Goal: Task Accomplishment & Management: Use online tool/utility

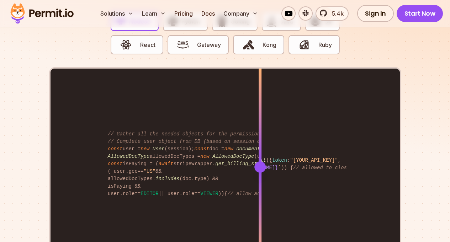
scroll to position [1441, 0]
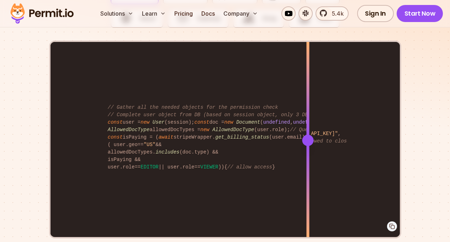
drag, startPoint x: 274, startPoint y: 96, endPoint x: 308, endPoint y: 120, distance: 41.5
click at [308, 120] on div "import { Permit } from "permitio" ; const permit = new Permit ({ token : "[YOUR…" at bounding box center [224, 140] width 349 height 196
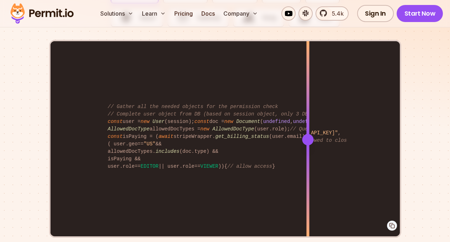
scroll to position [1439, 0]
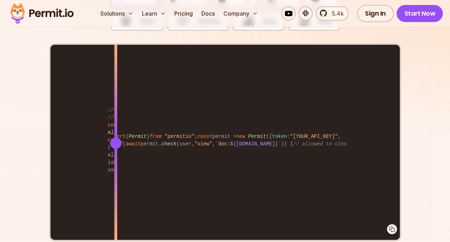
drag, startPoint x: 310, startPoint y: 121, endPoint x: 125, endPoint y: 124, distance: 184.6
click at [124, 123] on div "import { Permit } from "permitio" ; const permit = new Permit ({ token : "[YOUR…" at bounding box center [224, 143] width 349 height 196
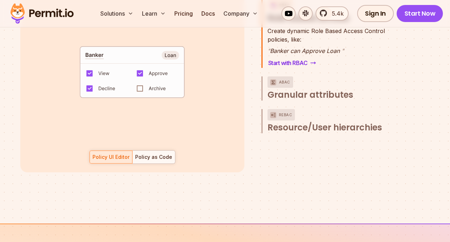
scroll to position [1066, 0]
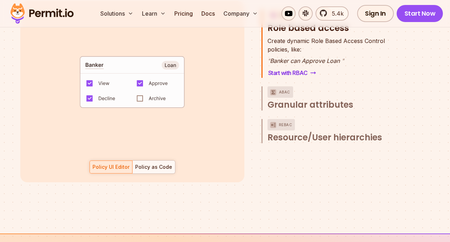
click at [95, 1] on div "Solutions Learn Pricing Docs Company 5.4k Sign In Start Now" at bounding box center [225, 13] width 450 height 27
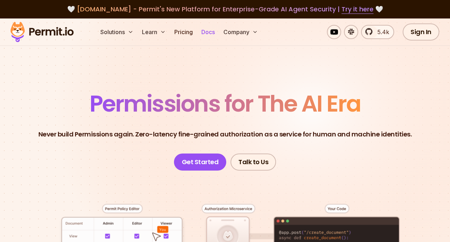
click at [205, 34] on link "Docs" at bounding box center [207, 32] width 19 height 14
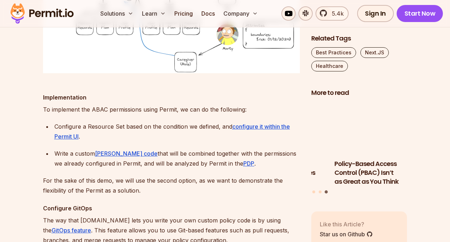
scroll to position [5083, 0]
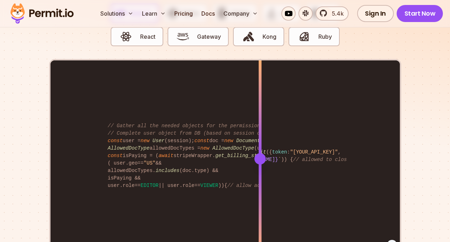
scroll to position [1431, 0]
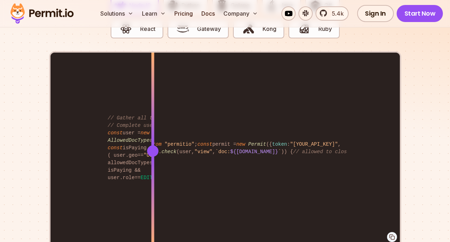
drag, startPoint x: 243, startPoint y: 119, endPoint x: 153, endPoint y: 91, distance: 94.8
click at [153, 91] on div "import { Permit } from "permitio" ; const permit = new Permit ({ token : "[YOUR…" at bounding box center [224, 151] width 349 height 196
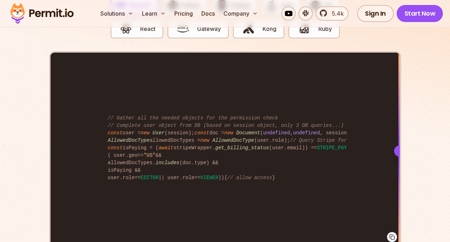
drag, startPoint x: 153, startPoint y: 91, endPoint x: 391, endPoint y: 143, distance: 243.9
click at [406, 140] on section "Fully functional authorization in 5 minutes Just add permit.check() to your cod…" at bounding box center [225, 91] width 450 height 444
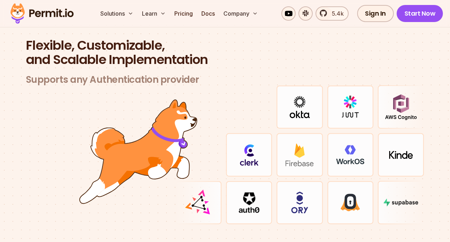
scroll to position [2068, 0]
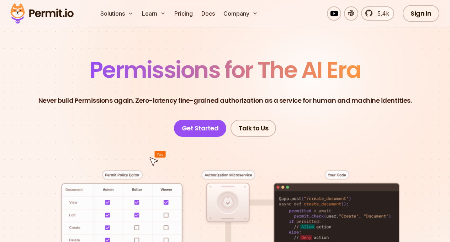
scroll to position [43, 0]
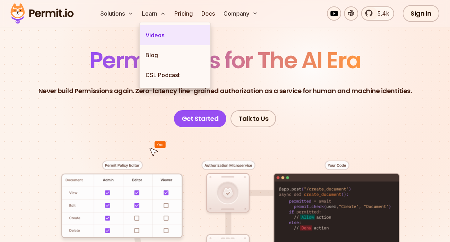
click at [155, 34] on link "Videos" at bounding box center [175, 35] width 70 height 20
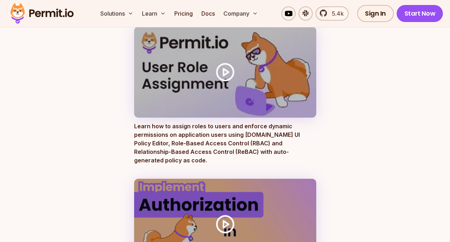
scroll to position [264, 0]
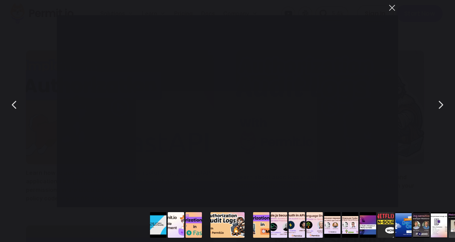
click at [394, 9] on button "You can close this modal content with the ESC key" at bounding box center [392, 8] width 12 height 12
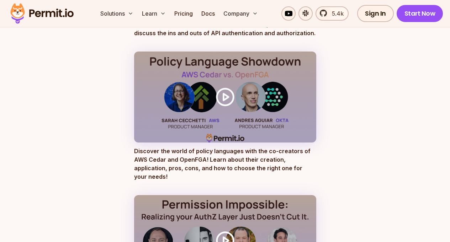
scroll to position [979, 0]
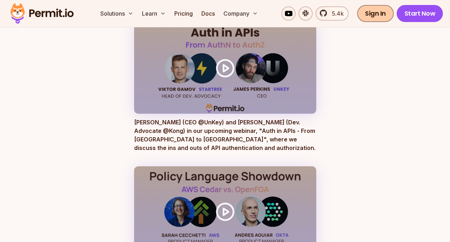
click at [383, 15] on link "Sign In" at bounding box center [375, 13] width 37 height 17
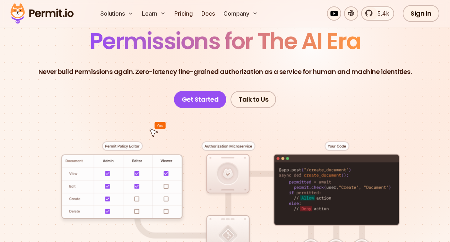
scroll to position [88, 0]
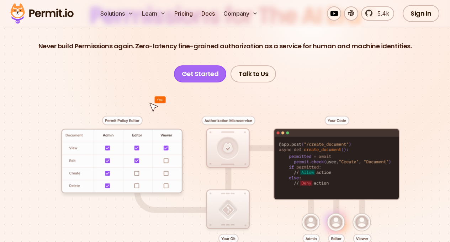
click at [201, 78] on link "Get Started" at bounding box center [200, 73] width 53 height 17
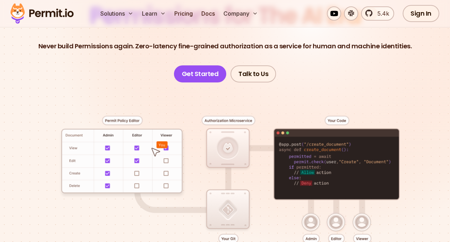
scroll to position [98, 0]
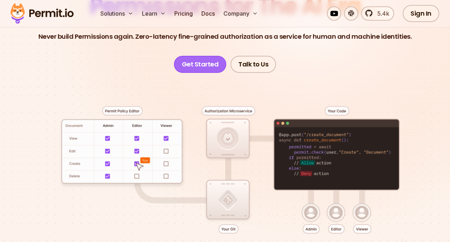
click at [206, 65] on link "Get Started" at bounding box center [200, 64] width 53 height 17
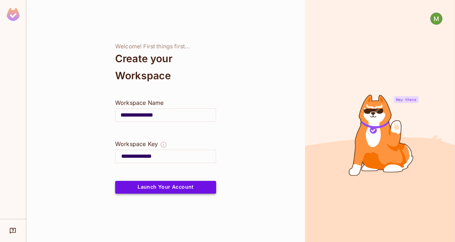
click at [199, 189] on button "Launch Your Account" at bounding box center [165, 187] width 101 height 13
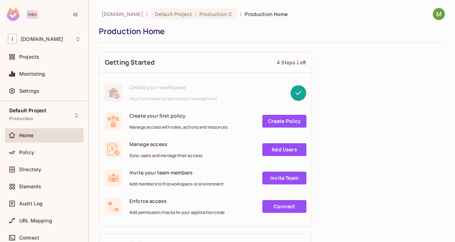
click at [285, 122] on link "Create Policy" at bounding box center [284, 121] width 44 height 13
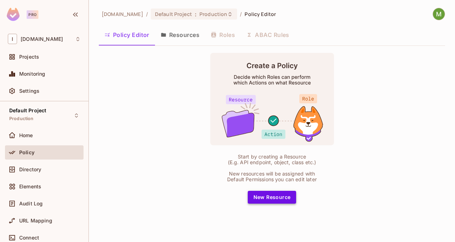
click at [276, 199] on button "New Resource" at bounding box center [272, 197] width 49 height 13
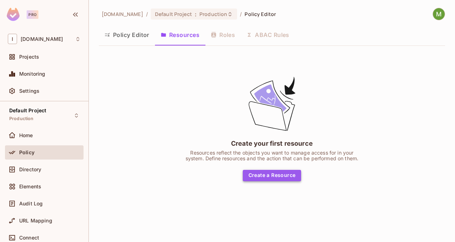
click at [278, 177] on button "Create a Resource" at bounding box center [272, 175] width 59 height 11
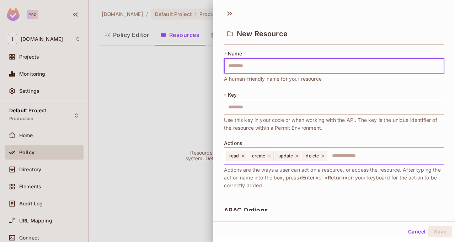
type input "*"
type input "**"
type input "***"
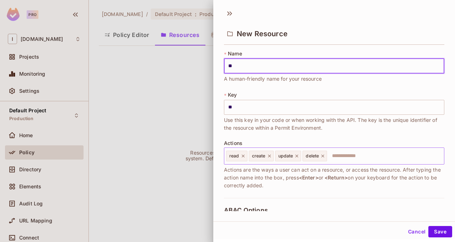
type input "***"
type input "****"
type input "*****"
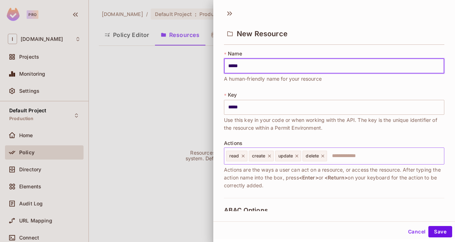
type input "******"
type input "*******"
type input "********"
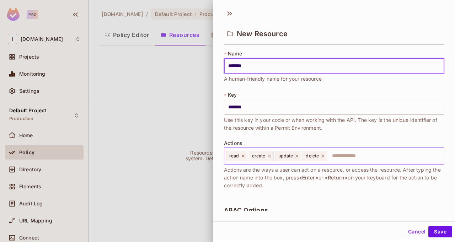
type input "********"
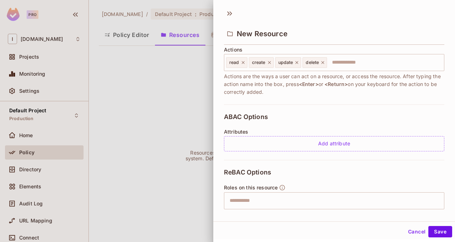
scroll to position [121, 0]
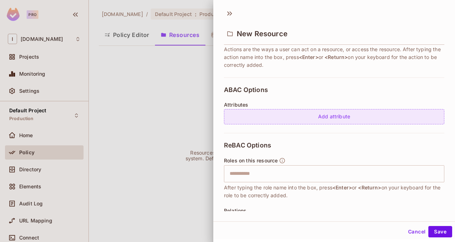
type input "********"
click at [340, 117] on div "Add attribute" at bounding box center [334, 116] width 220 height 15
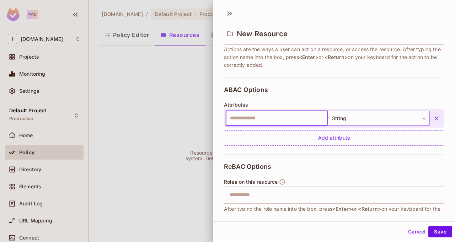
click at [358, 121] on body "Pro I inspectorio.com Projects Monitoring Settings Default Project Production H…" at bounding box center [227, 121] width 455 height 242
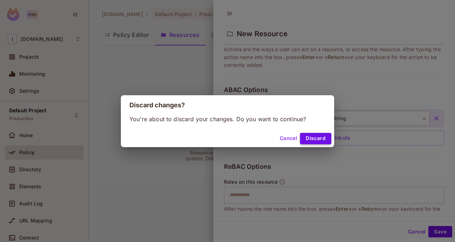
click at [302, 143] on button "Discard" at bounding box center [315, 138] width 31 height 11
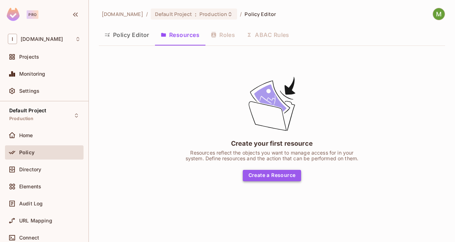
click at [276, 176] on button "Create a Resource" at bounding box center [272, 175] width 59 height 11
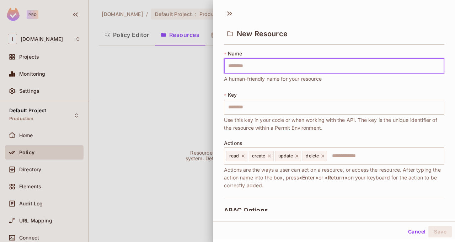
type input "*"
type input "**"
type input "***"
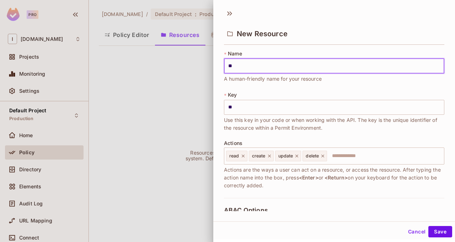
type input "***"
type input "****"
type input "*****"
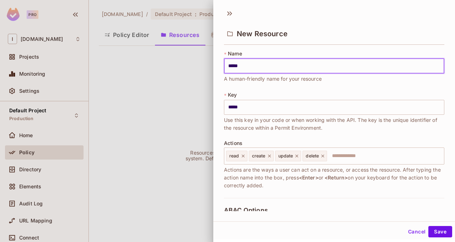
type input "******"
type input "*******"
type input "********"
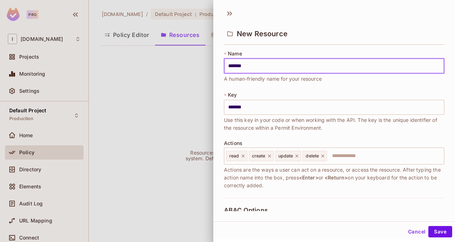
type input "********"
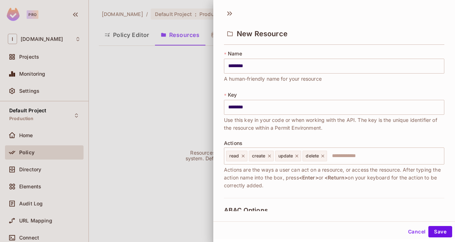
click at [234, 92] on span "Key" at bounding box center [232, 95] width 9 height 6
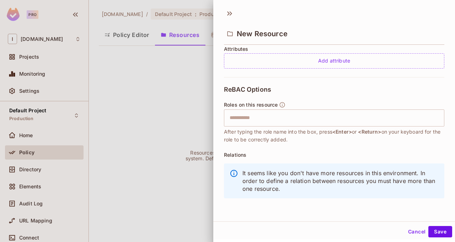
scroll to position [1, 0]
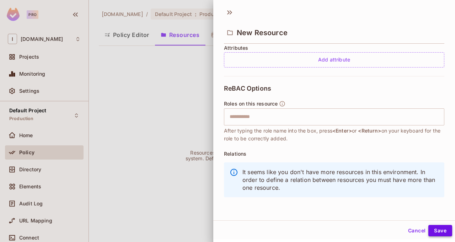
click at [428, 225] on button "Save" at bounding box center [440, 230] width 24 height 11
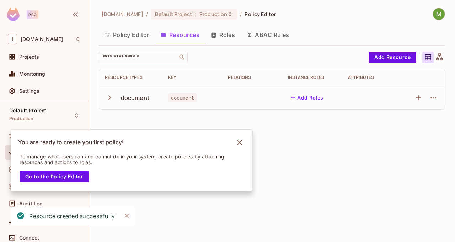
click at [110, 96] on icon "button" at bounding box center [110, 98] width 10 height 10
click at [438, 122] on button "button" at bounding box center [433, 121] width 11 height 11
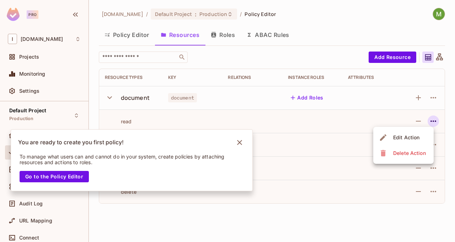
click at [370, 111] on div at bounding box center [227, 121] width 455 height 242
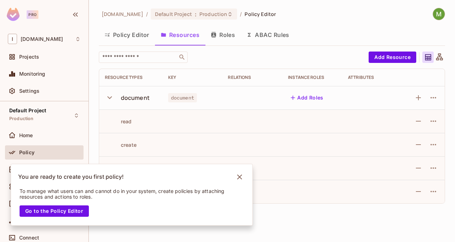
click at [238, 141] on td at bounding box center [252, 144] width 60 height 23
click at [312, 97] on button "Add Roles" at bounding box center [307, 97] width 38 height 11
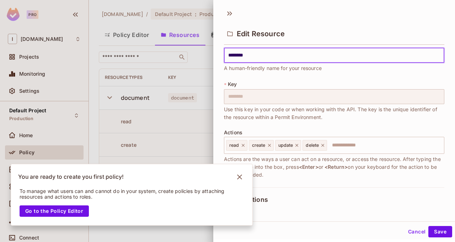
scroll to position [0, 0]
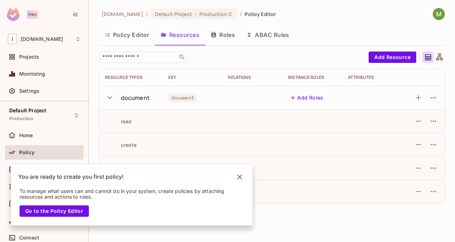
click at [230, 37] on button "Roles" at bounding box center [223, 35] width 36 height 18
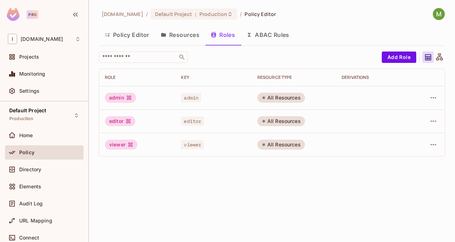
click at [122, 38] on button "Policy Editor" at bounding box center [127, 35] width 56 height 18
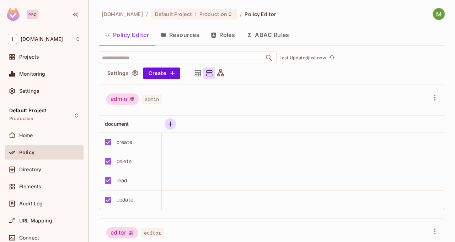
click at [168, 122] on icon "button" at bounding box center [170, 124] width 9 height 9
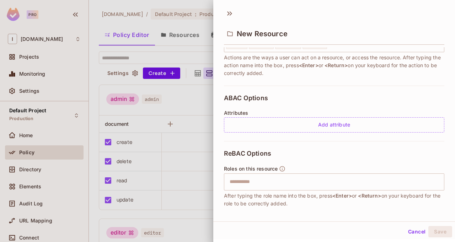
scroll to position [149, 0]
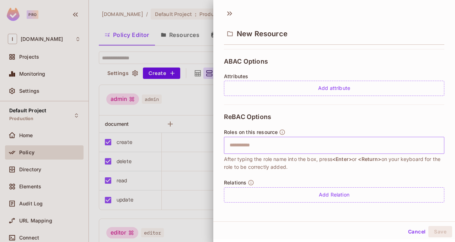
click at [286, 149] on input "text" at bounding box center [333, 145] width 216 height 14
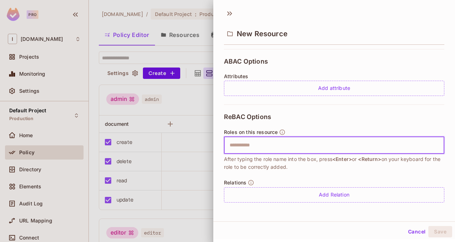
type input "*"
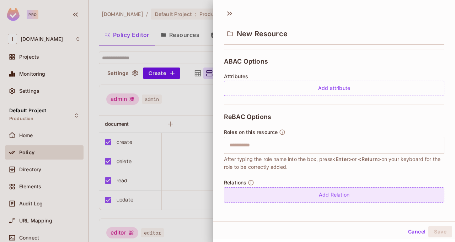
click at [324, 202] on div "Add Relation" at bounding box center [334, 194] width 220 height 15
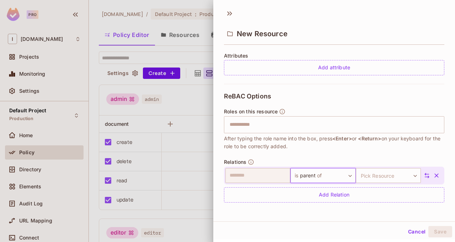
scroll to position [1, 0]
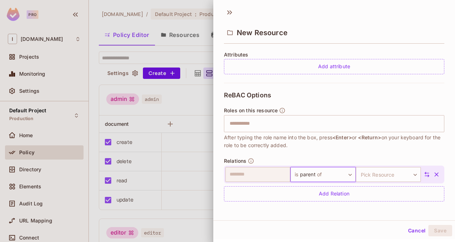
click at [433, 174] on icon "button" at bounding box center [436, 174] width 7 height 7
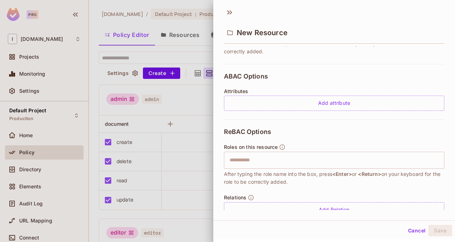
scroll to position [149, 0]
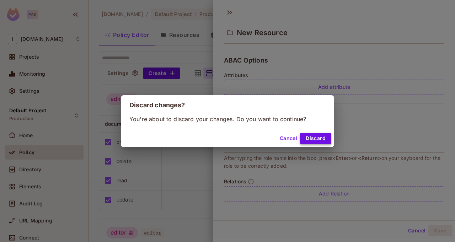
click at [310, 140] on button "Discard" at bounding box center [315, 138] width 31 height 11
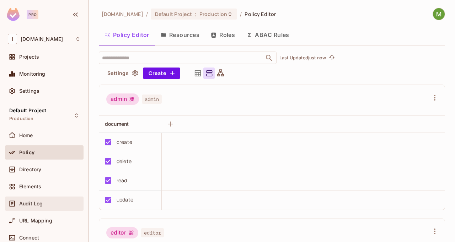
click at [33, 202] on span "Audit Log" at bounding box center [30, 204] width 23 height 6
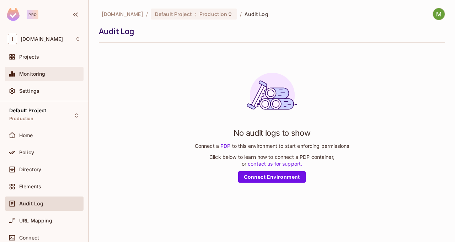
click at [51, 74] on div "Monitoring" at bounding box center [50, 74] width 62 height 6
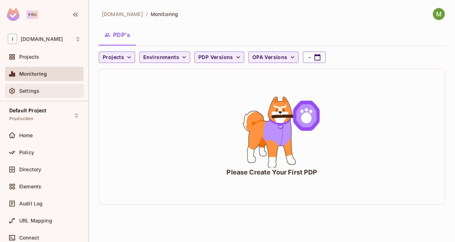
click at [56, 90] on div "Settings" at bounding box center [50, 91] width 62 height 6
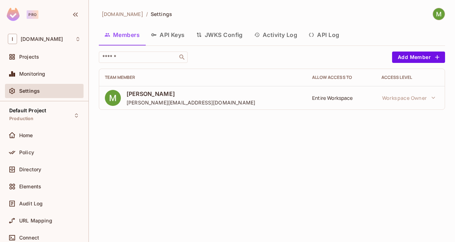
click at [283, 36] on button "Activity Log" at bounding box center [276, 35] width 55 height 18
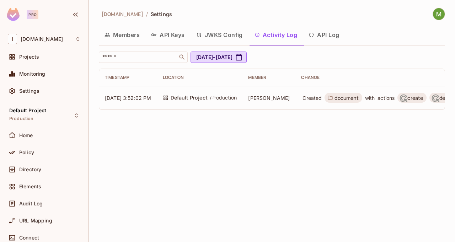
click at [44, 144] on div "Home" at bounding box center [44, 136] width 79 height 17
click at [39, 153] on div "Policy" at bounding box center [50, 153] width 62 height 6
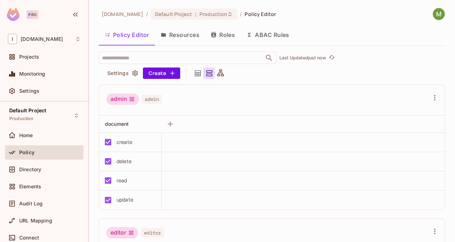
click at [223, 76] on icon at bounding box center [220, 72] width 7 height 7
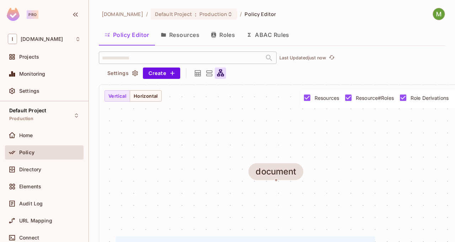
click at [208, 74] on icon at bounding box center [209, 73] width 9 height 9
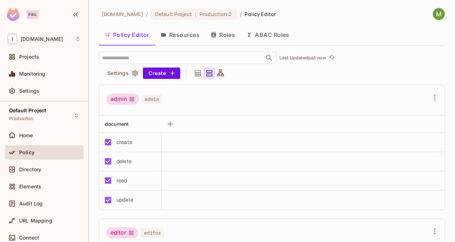
click at [197, 77] on icon at bounding box center [197, 73] width 9 height 9
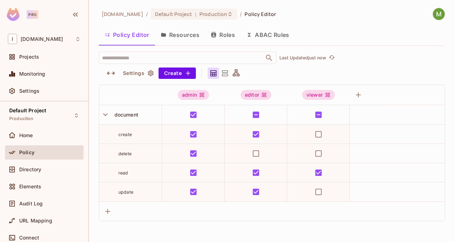
click at [151, 74] on icon "button" at bounding box center [150, 73] width 7 height 7
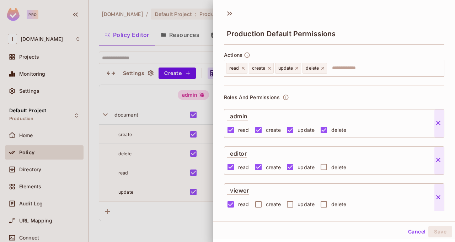
click at [151, 74] on div at bounding box center [227, 121] width 455 height 242
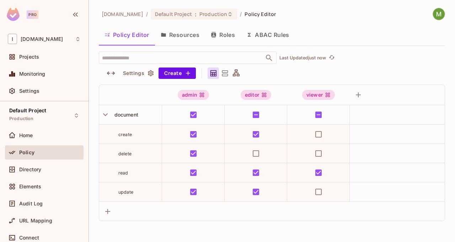
click at [225, 71] on icon at bounding box center [224, 73] width 9 height 9
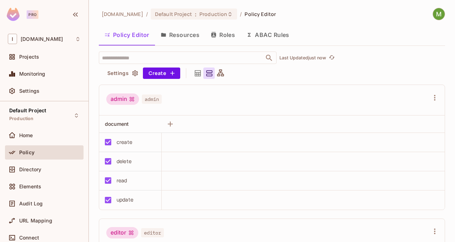
click at [223, 78] on div at bounding box center [220, 73] width 11 height 11
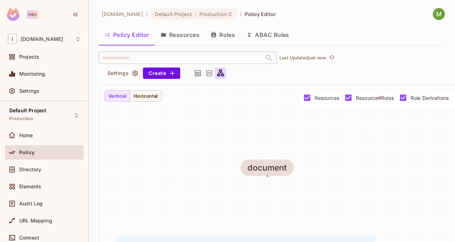
click at [120, 73] on button "Settings" at bounding box center [123, 73] width 36 height 11
click at [170, 33] on button "Resources" at bounding box center [180, 35] width 50 height 18
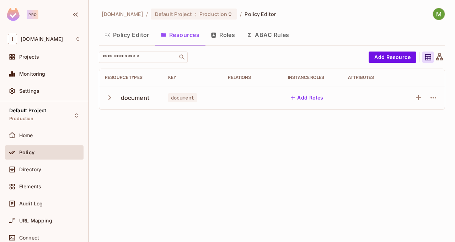
click at [229, 39] on button "Roles" at bounding box center [223, 35] width 36 height 18
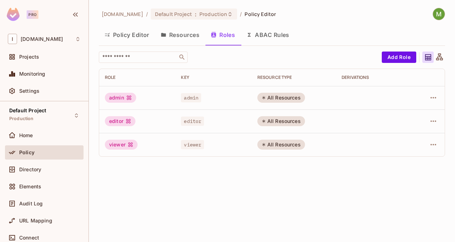
click at [276, 27] on button "ABAC Rules" at bounding box center [268, 35] width 54 height 18
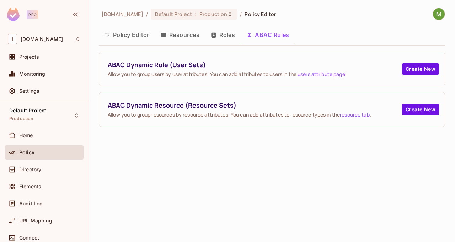
click at [19, 22] on div "Pro" at bounding box center [44, 15] width 89 height 31
click at [30, 15] on div "Pro" at bounding box center [33, 14] width 12 height 9
click at [16, 13] on img at bounding box center [13, 14] width 13 height 13
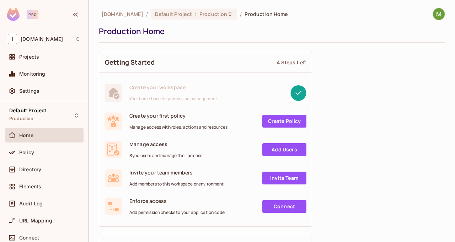
click at [265, 123] on link "Create Policy" at bounding box center [284, 121] width 44 height 13
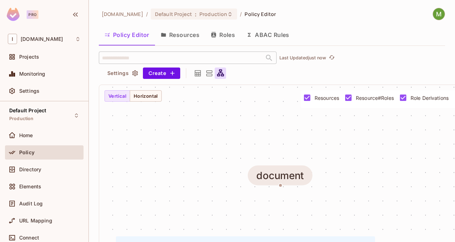
click at [283, 175] on div "document" at bounding box center [280, 175] width 48 height 11
click at [274, 180] on div "document" at bounding box center [280, 175] width 48 height 11
click at [16, 15] on img at bounding box center [13, 14] width 13 height 13
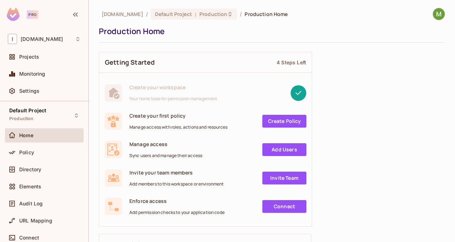
click at [279, 150] on link "Add Users" at bounding box center [284, 149] width 44 height 13
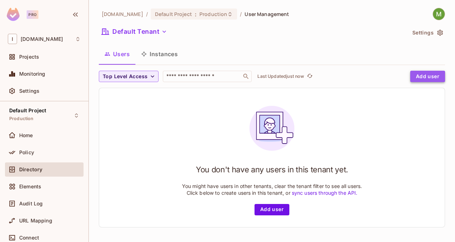
click at [415, 79] on button "Add user" at bounding box center [427, 76] width 35 height 11
drag, startPoint x: 15, startPoint y: 19, endPoint x: 10, endPoint y: 17, distance: 4.8
click at [10, 17] on div "Pro" at bounding box center [44, 15] width 89 height 31
click at [10, 17] on img at bounding box center [13, 14] width 13 height 13
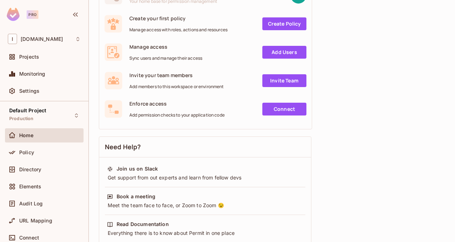
scroll to position [118, 0]
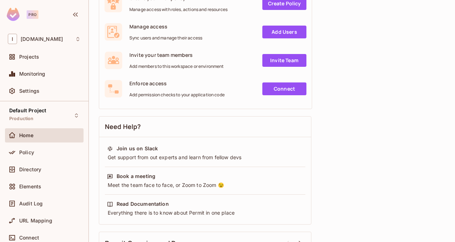
click at [282, 89] on link "Connect" at bounding box center [284, 88] width 44 height 13
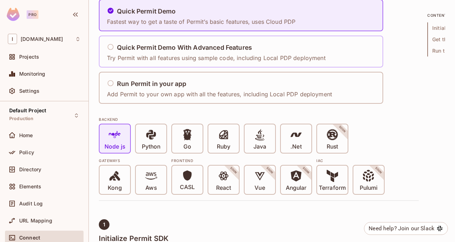
scroll to position [65, 0]
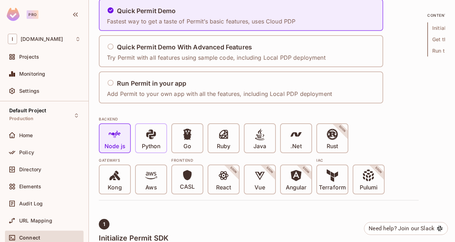
click at [154, 142] on span at bounding box center [151, 135] width 12 height 15
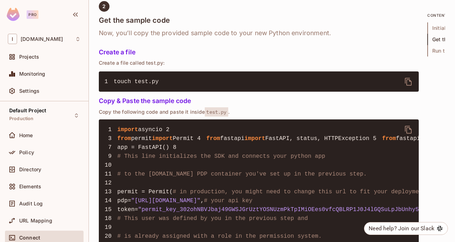
scroll to position [491, 0]
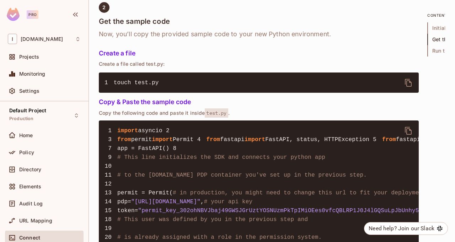
click at [409, 127] on icon "delete" at bounding box center [408, 131] width 9 height 9
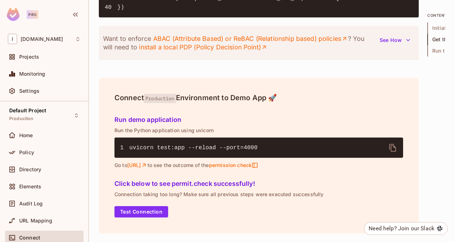
scroll to position [966, 0]
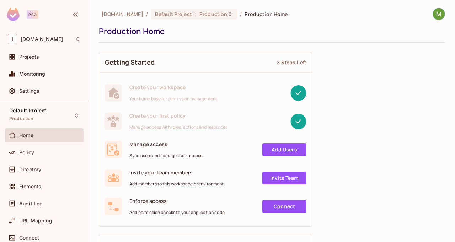
click at [129, 88] on div "Create your workspace Your home base for permission management" at bounding box center [206, 93] width 202 height 18
click at [46, 59] on div "Projects" at bounding box center [50, 57] width 62 height 6
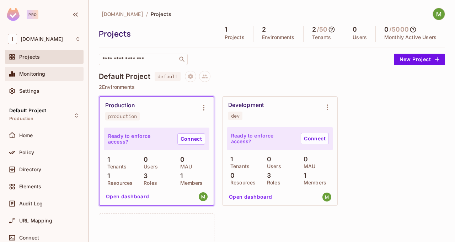
click at [54, 74] on div "Monitoring" at bounding box center [50, 74] width 62 height 6
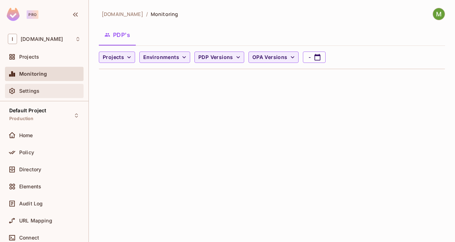
click at [45, 95] on div "Settings" at bounding box center [44, 91] width 73 height 9
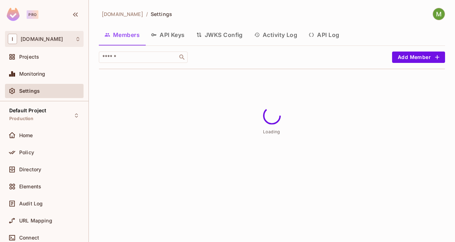
click at [49, 44] on div "I [DOMAIN_NAME]" at bounding box center [44, 39] width 73 height 10
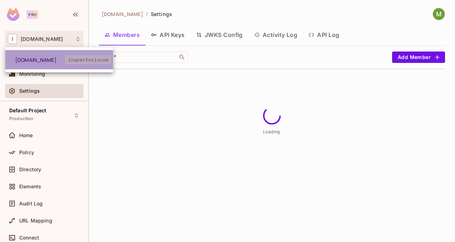
click at [55, 61] on span "[DOMAIN_NAME]" at bounding box center [40, 60] width 50 height 7
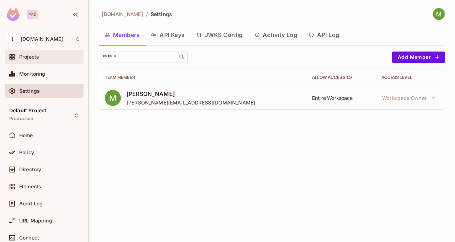
click at [44, 57] on div "Projects" at bounding box center [50, 57] width 62 height 6
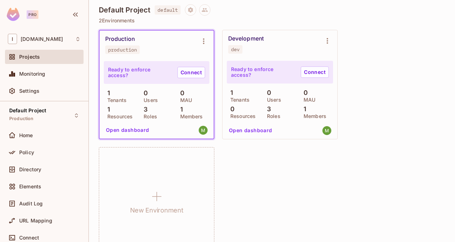
scroll to position [89, 0]
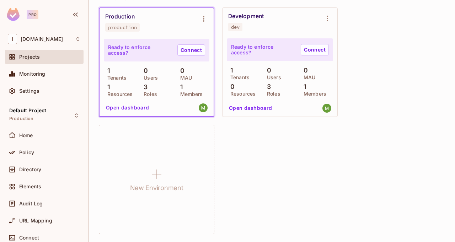
click at [134, 110] on button "Open dashboard" at bounding box center [127, 107] width 49 height 11
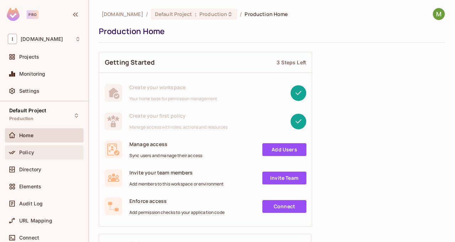
click at [59, 148] on div "Policy" at bounding box center [44, 152] width 73 height 9
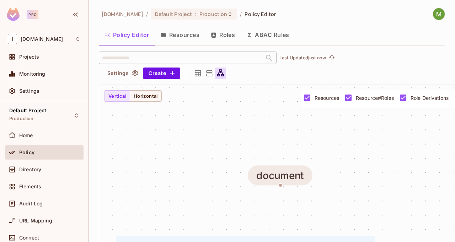
click at [285, 175] on div "document" at bounding box center [280, 175] width 48 height 11
click at [118, 71] on button "Settings" at bounding box center [123, 73] width 36 height 11
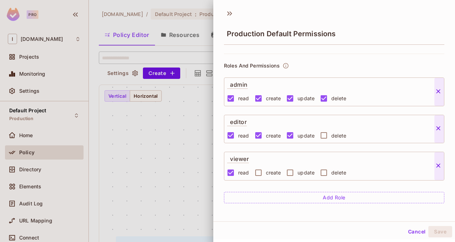
scroll to position [23, 0]
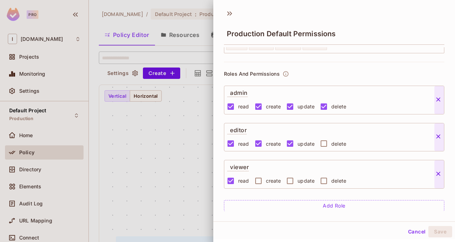
click at [241, 94] on p "admin" at bounding box center [237, 91] width 21 height 11
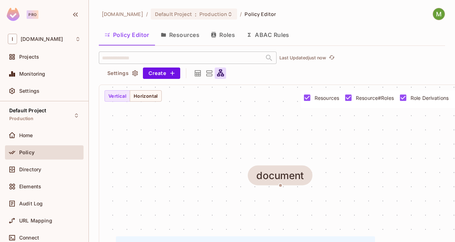
click at [207, 70] on icon at bounding box center [209, 73] width 9 height 9
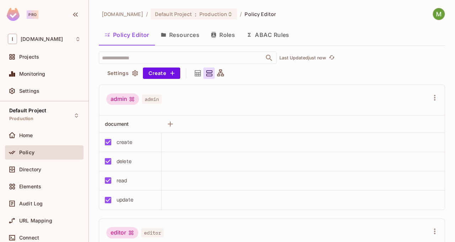
click at [192, 75] on div at bounding box center [197, 73] width 11 height 11
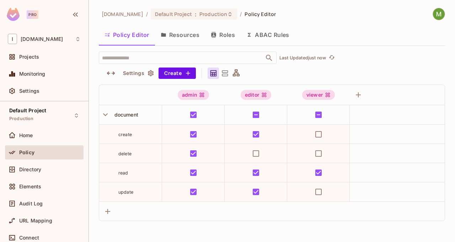
click at [186, 32] on button "Resources" at bounding box center [180, 35] width 50 height 18
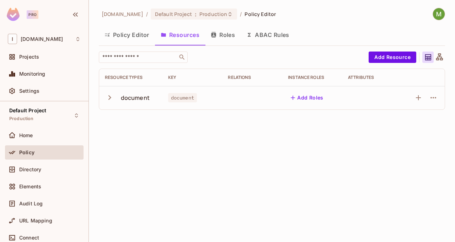
click at [266, 31] on button "ABAC Rules" at bounding box center [268, 35] width 54 height 18
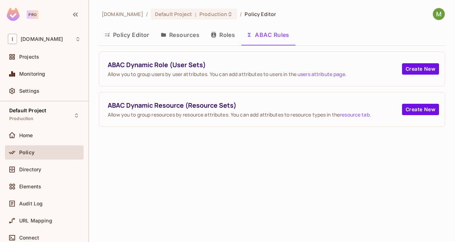
click at [223, 36] on button "Roles" at bounding box center [223, 35] width 36 height 18
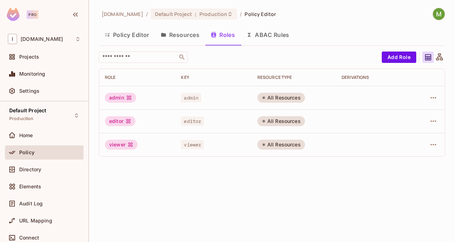
click at [187, 35] on button "Resources" at bounding box center [180, 35] width 50 height 18
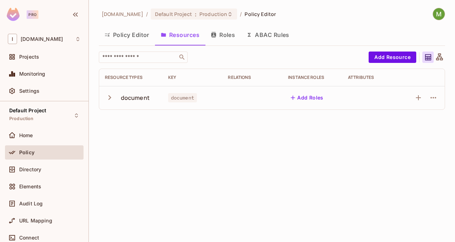
click at [138, 33] on button "Policy Editor" at bounding box center [127, 35] width 56 height 18
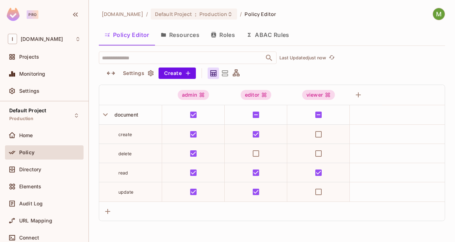
click at [170, 33] on button "Resources" at bounding box center [180, 35] width 50 height 18
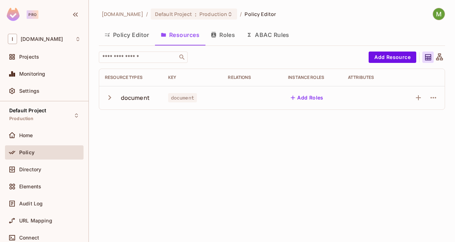
click at [132, 104] on div "document" at bounding box center [131, 97] width 52 height 15
click at [137, 97] on div "document" at bounding box center [135, 98] width 29 height 8
click at [114, 101] on icon "button" at bounding box center [110, 98] width 10 height 10
click at [435, 97] on icon "button" at bounding box center [433, 98] width 9 height 9
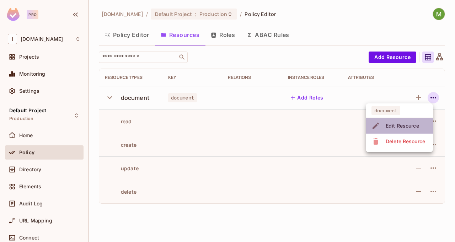
click at [411, 124] on div "Edit Resource" at bounding box center [402, 125] width 33 height 7
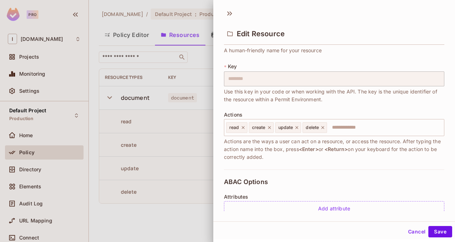
scroll to position [26, 0]
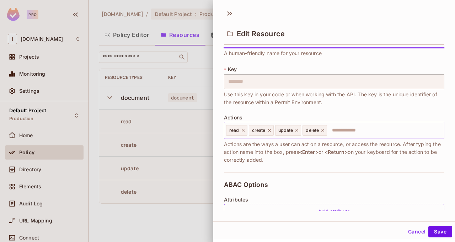
click at [393, 128] on input "text" at bounding box center [384, 130] width 113 height 14
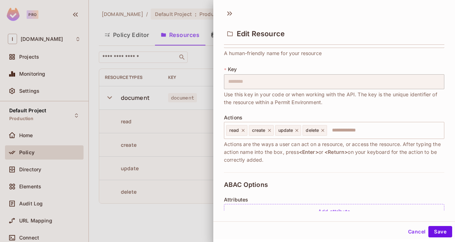
click at [386, 105] on span "Use this key in your code or when working with the API. The key is the unique i…" at bounding box center [334, 99] width 220 height 16
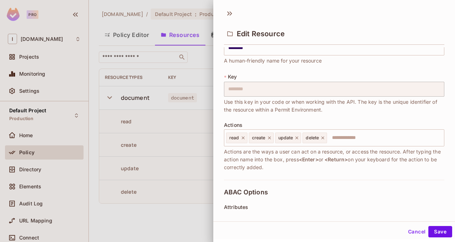
scroll to position [0, 0]
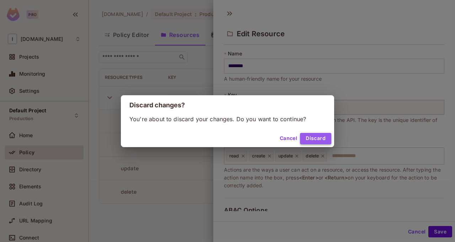
click at [313, 135] on button "Discard" at bounding box center [315, 138] width 31 height 11
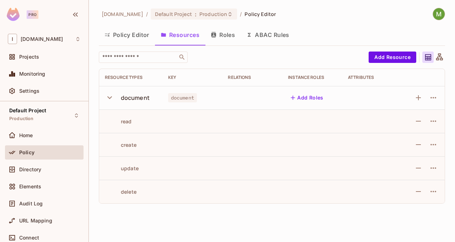
click at [439, 60] on icon at bounding box center [439, 57] width 9 height 9
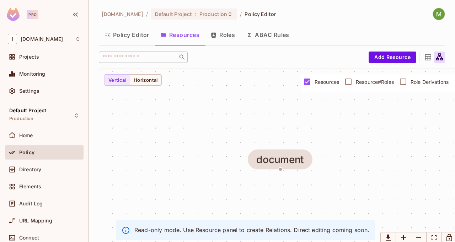
click at [435, 59] on icon at bounding box center [439, 57] width 9 height 9
click at [425, 59] on icon at bounding box center [428, 57] width 6 height 6
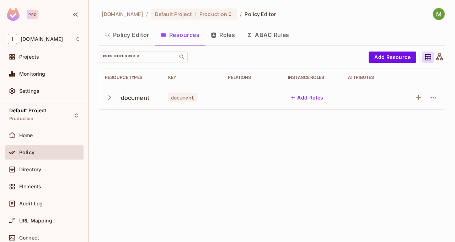
click at [229, 41] on button "Roles" at bounding box center [223, 35] width 36 height 18
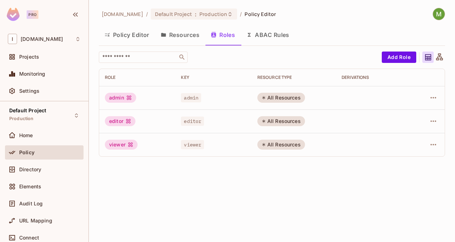
click at [265, 41] on button "ABAC Rules" at bounding box center [268, 35] width 54 height 18
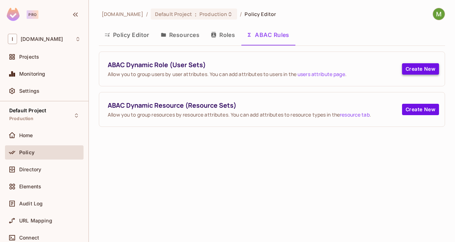
click at [407, 65] on div "ABAC Dynamic Role (User Sets) Allow you to group users by user attributes. You …" at bounding box center [272, 69] width 346 height 34
click at [410, 69] on button "Create New" at bounding box center [420, 68] width 37 height 11
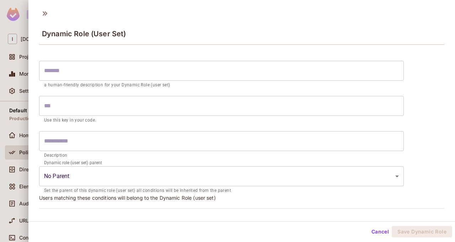
scroll to position [16, 0]
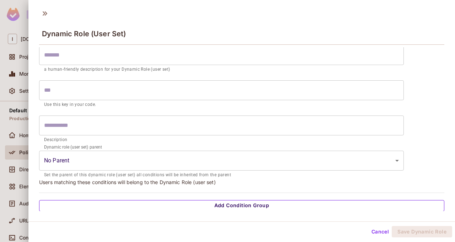
click at [247, 209] on button "Add Condition Group" at bounding box center [241, 205] width 405 height 11
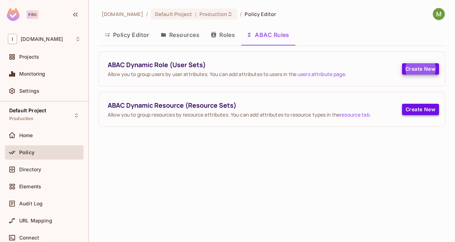
click at [404, 107] on button "Create New" at bounding box center [420, 109] width 37 height 11
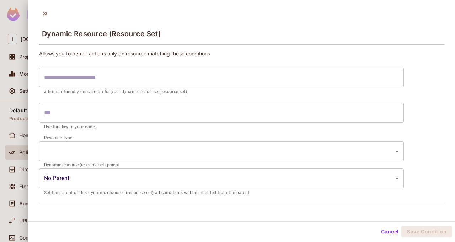
scroll to position [1, 0]
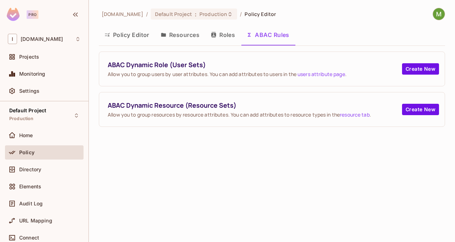
click at [230, 42] on button "Roles" at bounding box center [223, 35] width 36 height 18
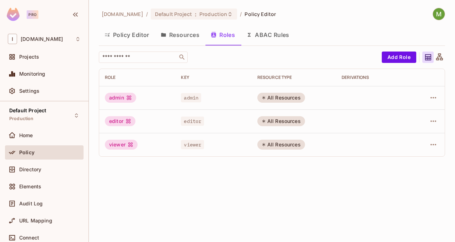
click at [171, 42] on button "Resources" at bounding box center [180, 35] width 50 height 18
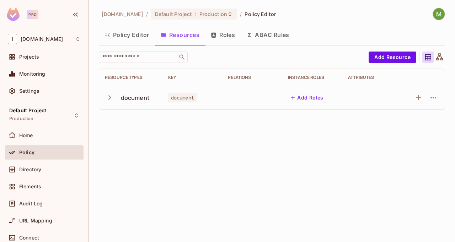
scroll to position [80, 0]
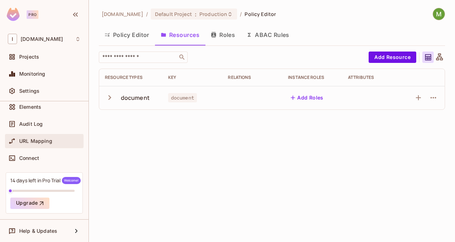
click at [42, 143] on span "URL Mapping" at bounding box center [35, 141] width 33 height 6
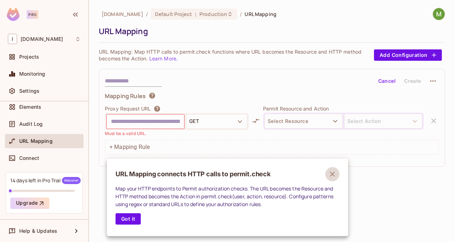
click at [334, 177] on icon "button" at bounding box center [332, 174] width 9 height 9
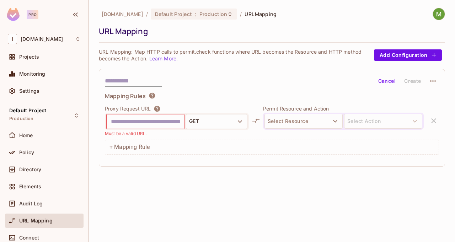
click at [35, 177] on div "Directory" at bounding box center [44, 170] width 79 height 17
click at [34, 183] on div "Elements" at bounding box center [44, 186] width 73 height 9
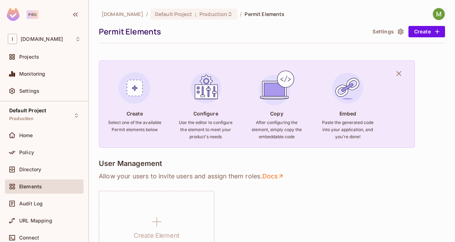
click at [9, 9] on img at bounding box center [13, 14] width 13 height 13
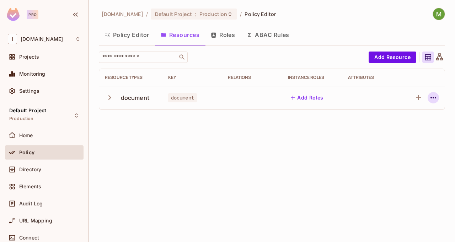
click at [436, 97] on icon "button" at bounding box center [433, 98] width 9 height 9
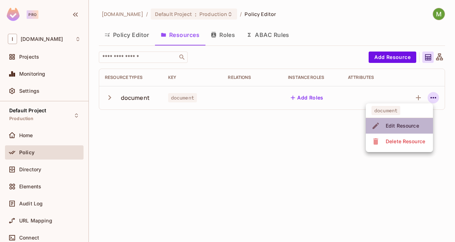
click at [421, 125] on span "Edit Resource" at bounding box center [403, 125] width 38 height 11
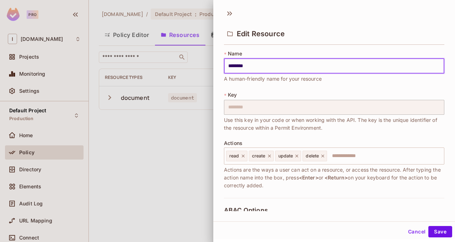
scroll to position [8, 0]
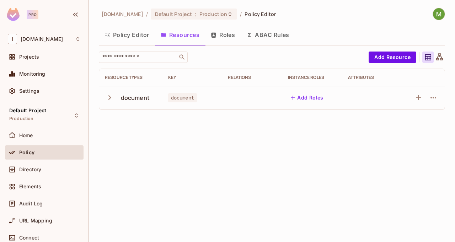
click at [116, 99] on button "button" at bounding box center [111, 97] width 12 height 15
click at [432, 121] on icon "button" at bounding box center [433, 121] width 9 height 9
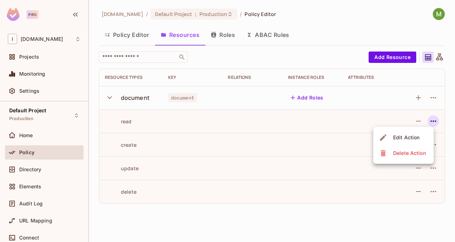
click at [416, 137] on div "Edit Action" at bounding box center [406, 137] width 26 height 7
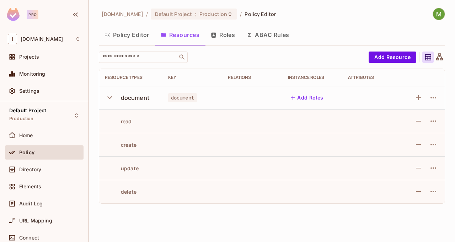
click at [122, 36] on button "Policy Editor" at bounding box center [127, 35] width 56 height 18
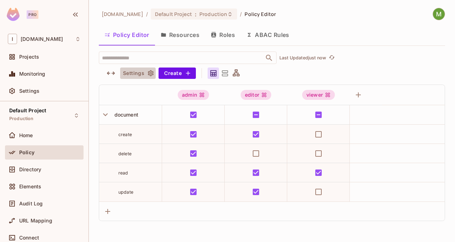
click at [150, 74] on icon "button" at bounding box center [151, 73] width 6 height 6
click at [111, 72] on icon "button" at bounding box center [111, 73] width 9 height 9
click at [111, 75] on icon "button" at bounding box center [111, 73] width 9 height 9
click at [237, 72] on icon at bounding box center [236, 73] width 9 height 9
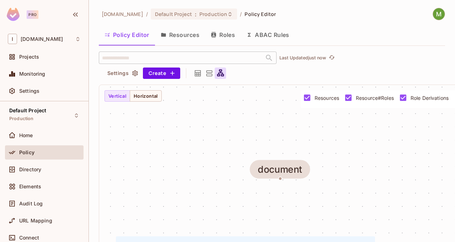
click at [213, 78] on icon at bounding box center [209, 73] width 9 height 9
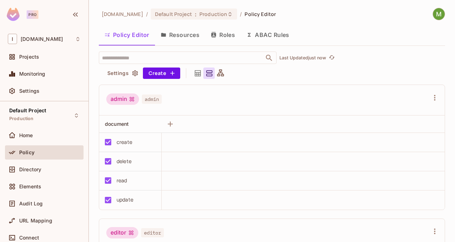
click at [200, 74] on icon at bounding box center [198, 73] width 6 height 6
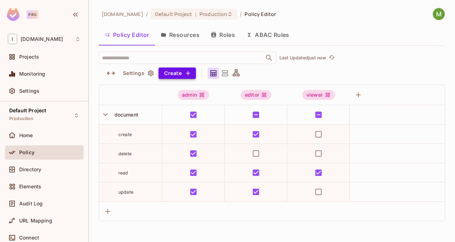
click at [190, 73] on icon "button" at bounding box center [188, 73] width 4 height 4
click at [149, 74] on icon "button" at bounding box center [150, 73] width 7 height 7
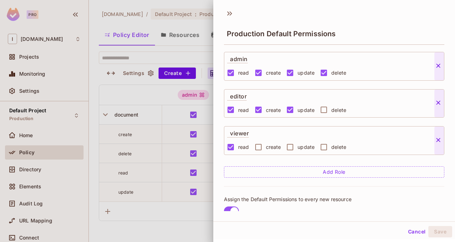
scroll to position [73, 0]
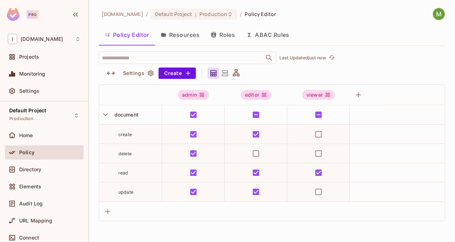
click at [183, 38] on button "Resources" at bounding box center [180, 35] width 50 height 18
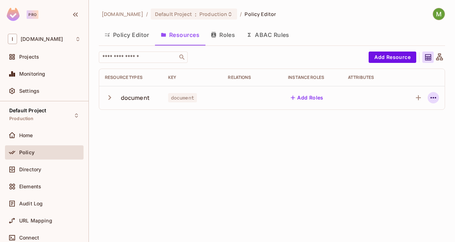
click at [437, 97] on icon "button" at bounding box center [433, 98] width 9 height 9
click at [407, 125] on div "Edit Resource" at bounding box center [402, 125] width 33 height 7
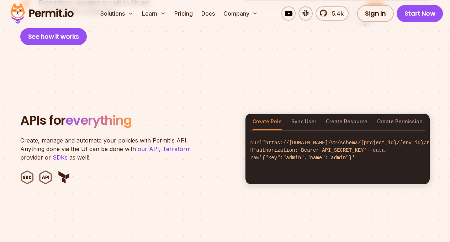
scroll to position [649, 0]
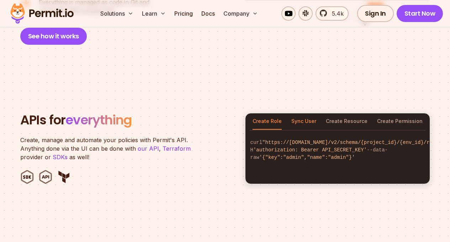
click at [303, 113] on button "Sync User" at bounding box center [303, 121] width 25 height 16
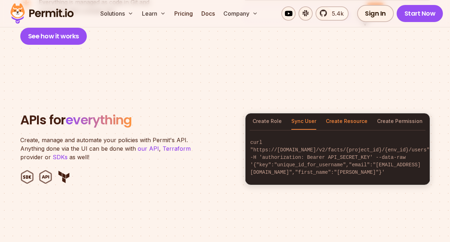
click at [337, 113] on button "Create Resource" at bounding box center [347, 121] width 42 height 16
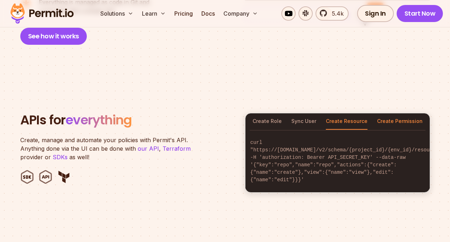
click at [385, 113] on button "Create Permission" at bounding box center [400, 121] width 46 height 16
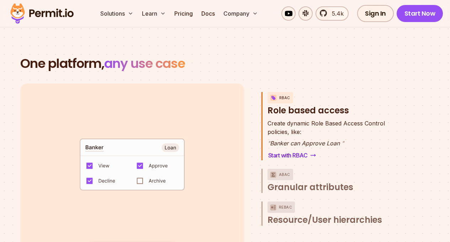
scroll to position [37, 0]
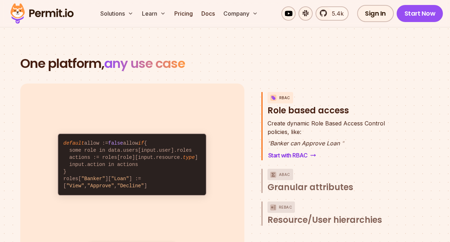
drag, startPoint x: 112, startPoint y: 228, endPoint x: 111, endPoint y: 214, distance: 14.2
click at [111, 215] on div "default allow := false allow if { some role in data.users[input.user].roles act…" at bounding box center [132, 174] width 224 height 181
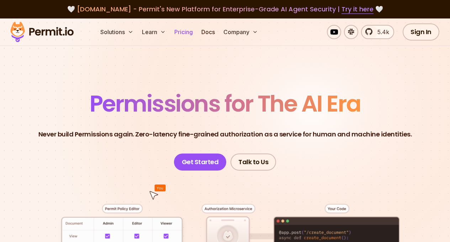
click at [186, 36] on link "Pricing" at bounding box center [183, 32] width 24 height 14
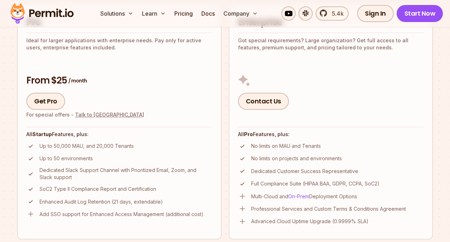
scroll to position [413, 0]
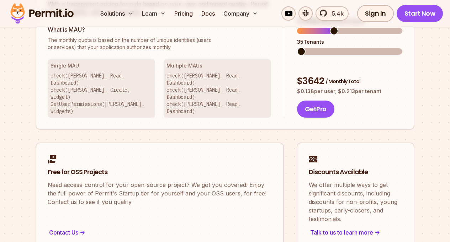
scroll to position [0, 0]
